Goal: Task Accomplishment & Management: Manage account settings

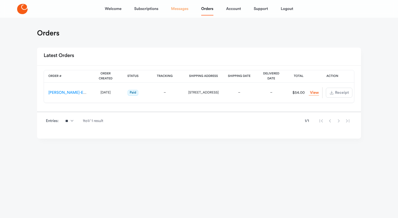
click at [174, 10] on link "Messages" at bounding box center [179, 8] width 17 height 13
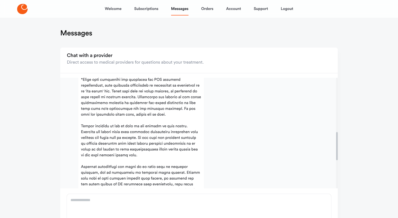
scroll to position [195, 0]
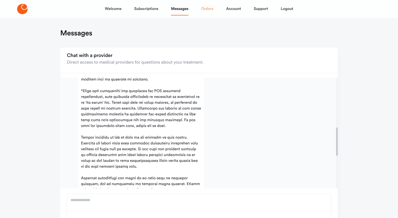
click at [204, 12] on link "Orders" at bounding box center [207, 8] width 12 height 13
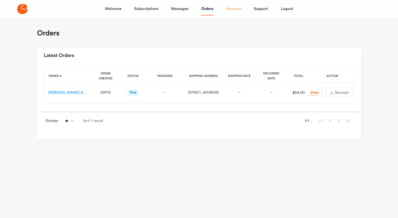
click at [230, 10] on link "Account" at bounding box center [233, 8] width 15 height 13
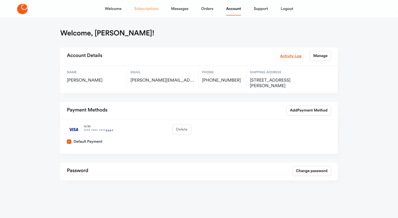
click at [144, 12] on link "Subscriptions" at bounding box center [146, 8] width 24 height 13
